Goal: Task Accomplishment & Management: Manage account settings

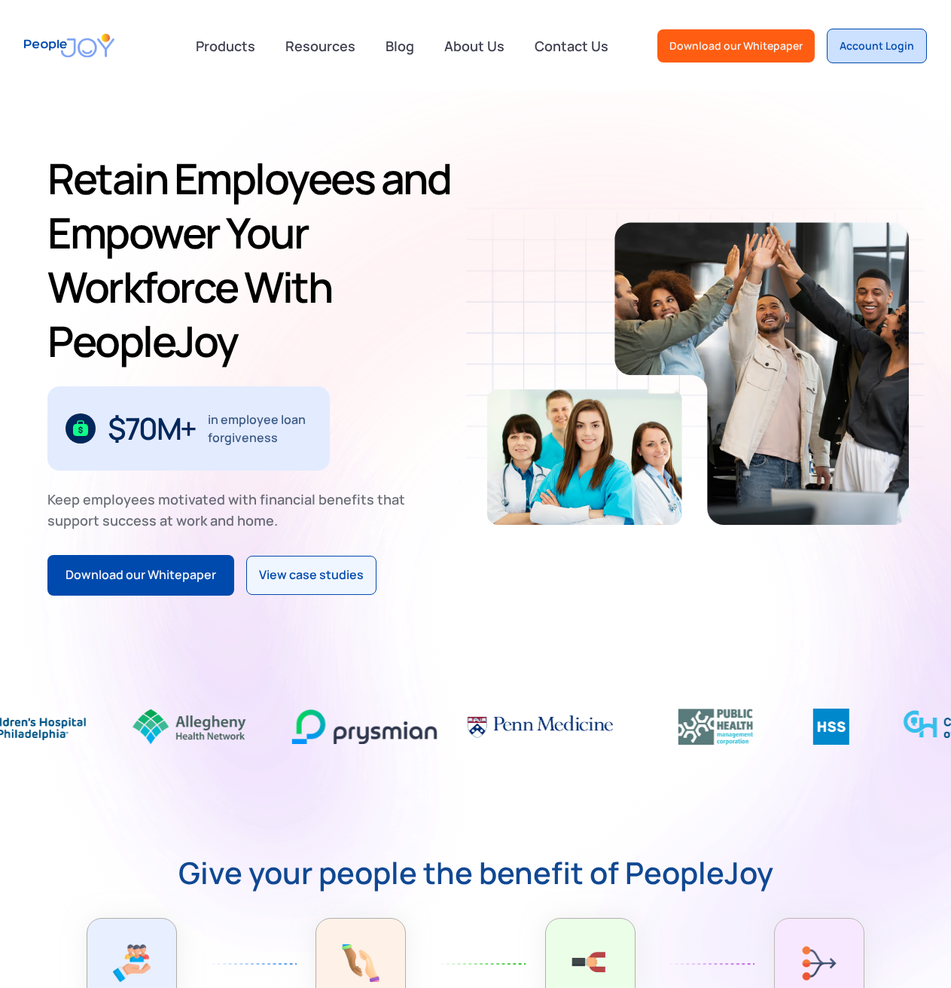
click at [847, 47] on div "Account Login" at bounding box center [876, 45] width 75 height 15
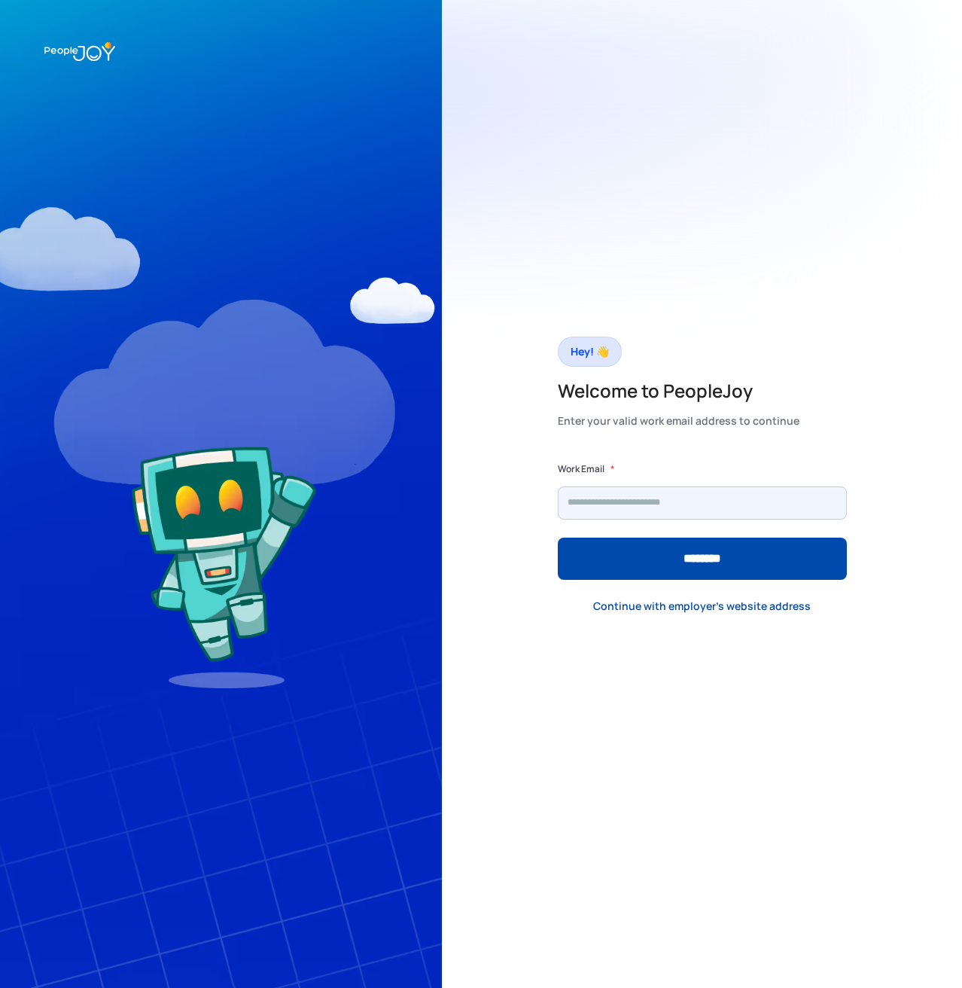
click at [633, 498] on input "Form" at bounding box center [702, 502] width 289 height 33
type input "**********"
click at [558, 537] on input "********" at bounding box center [702, 558] width 289 height 42
